Goal: Transaction & Acquisition: Purchase product/service

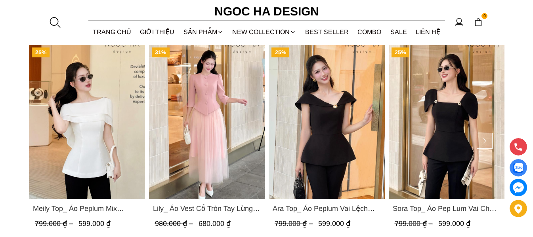
scroll to position [753, 0]
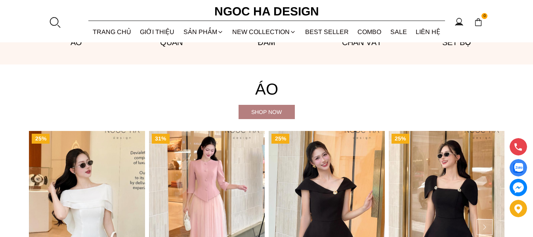
click at [274, 109] on div "Shop now" at bounding box center [267, 112] width 56 height 9
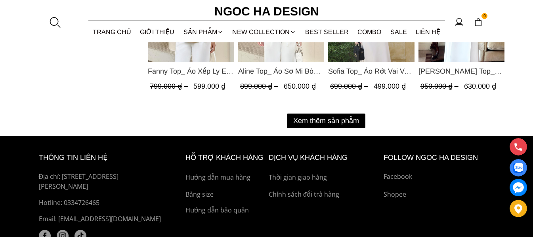
scroll to position [1110, 0]
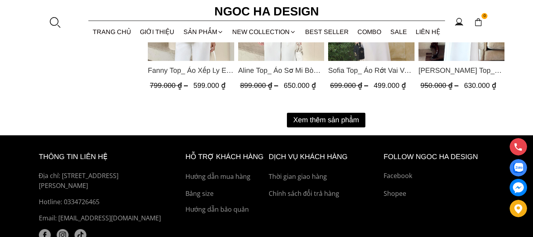
click at [330, 120] on button "Xem thêm sản phẩm" at bounding box center [326, 120] width 78 height 15
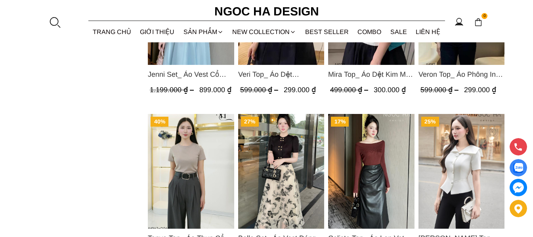
scroll to position [1427, 0]
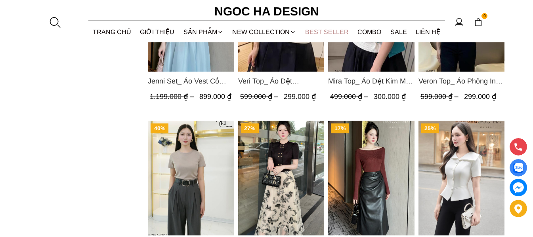
click at [321, 32] on link "BEST SELLER" at bounding box center [327, 31] width 53 height 21
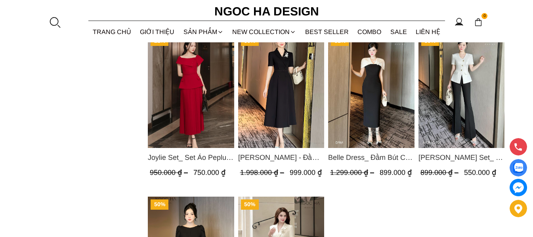
scroll to position [634, 0]
